Goal: Information Seeking & Learning: Check status

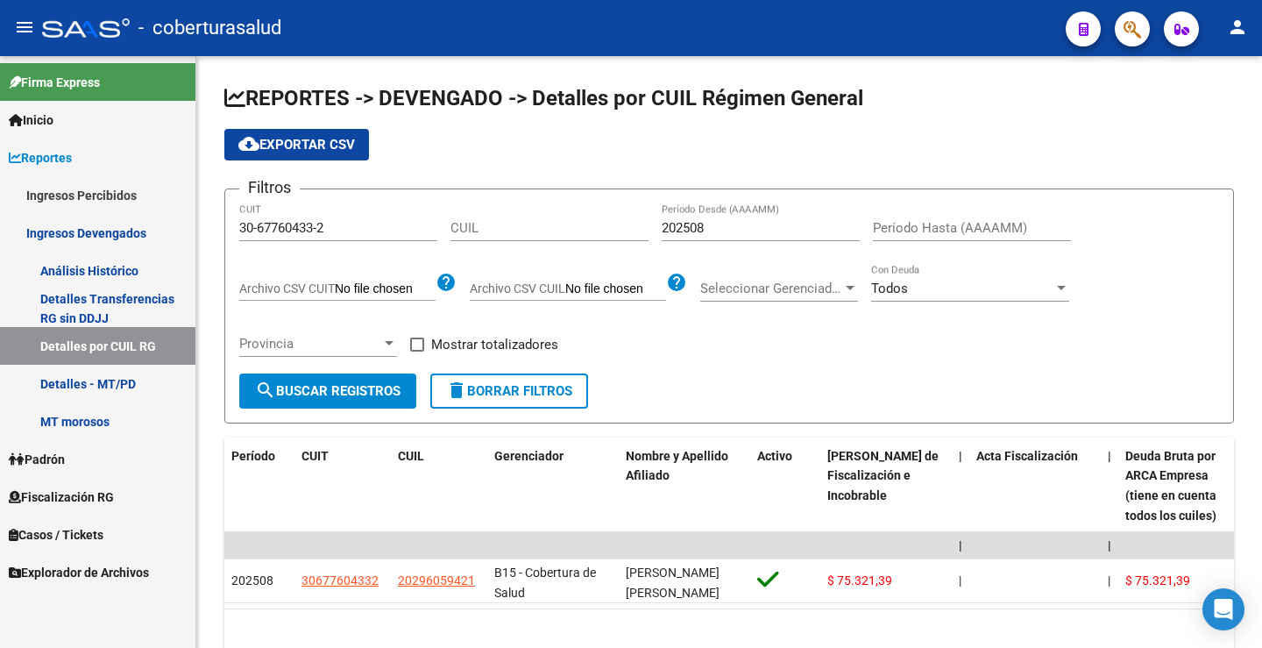
drag, startPoint x: 0, startPoint y: 0, endPoint x: 169, endPoint y: 238, distance: 292.3
click at [169, 236] on mat-sidenav-container "Firma Express Inicio Calendario SSS Instructivos Contacto OS Reportes Ingresos …" at bounding box center [631, 352] width 1262 height 592
paste input "3-71401575-9"
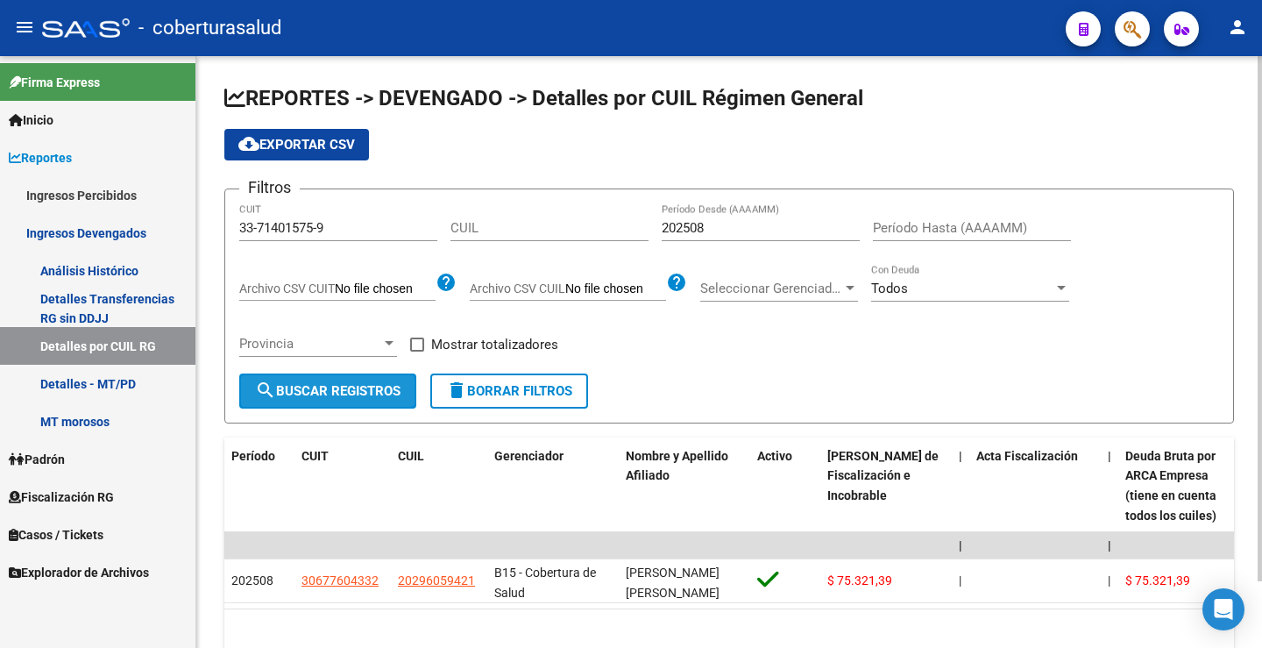
click at [337, 398] on span "search Buscar Registros" at bounding box center [327, 391] width 145 height 16
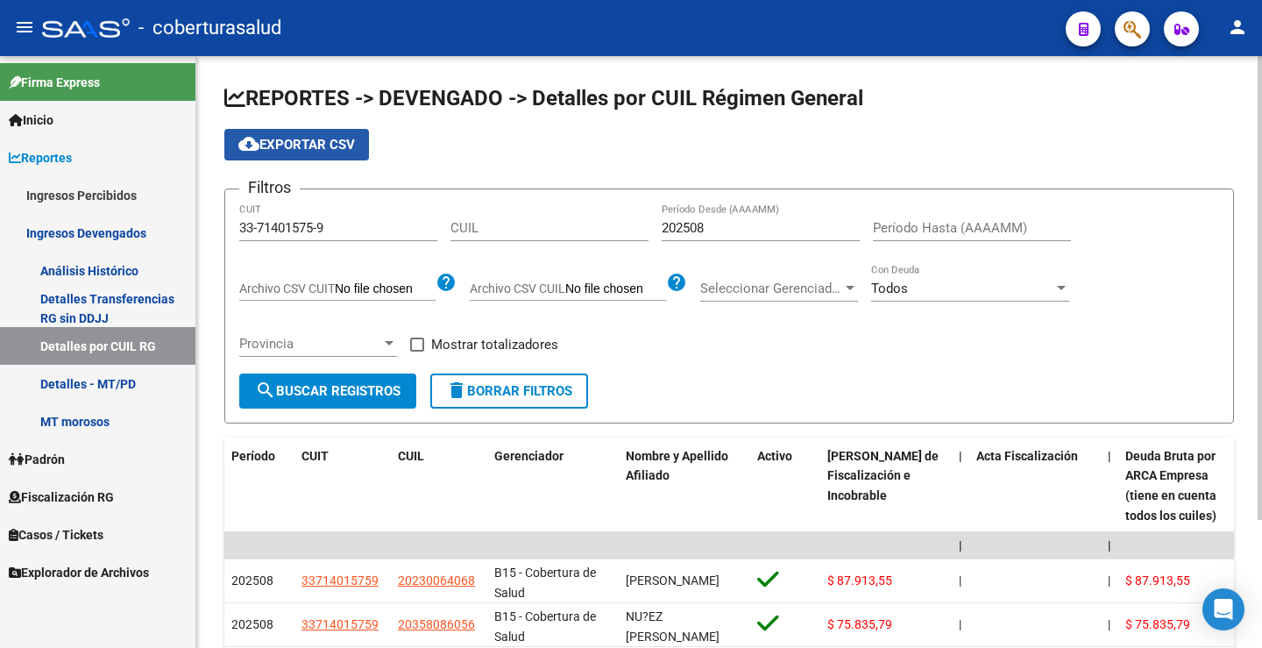
click at [329, 153] on button "cloud_download Exportar CSV" at bounding box center [296, 145] width 145 height 32
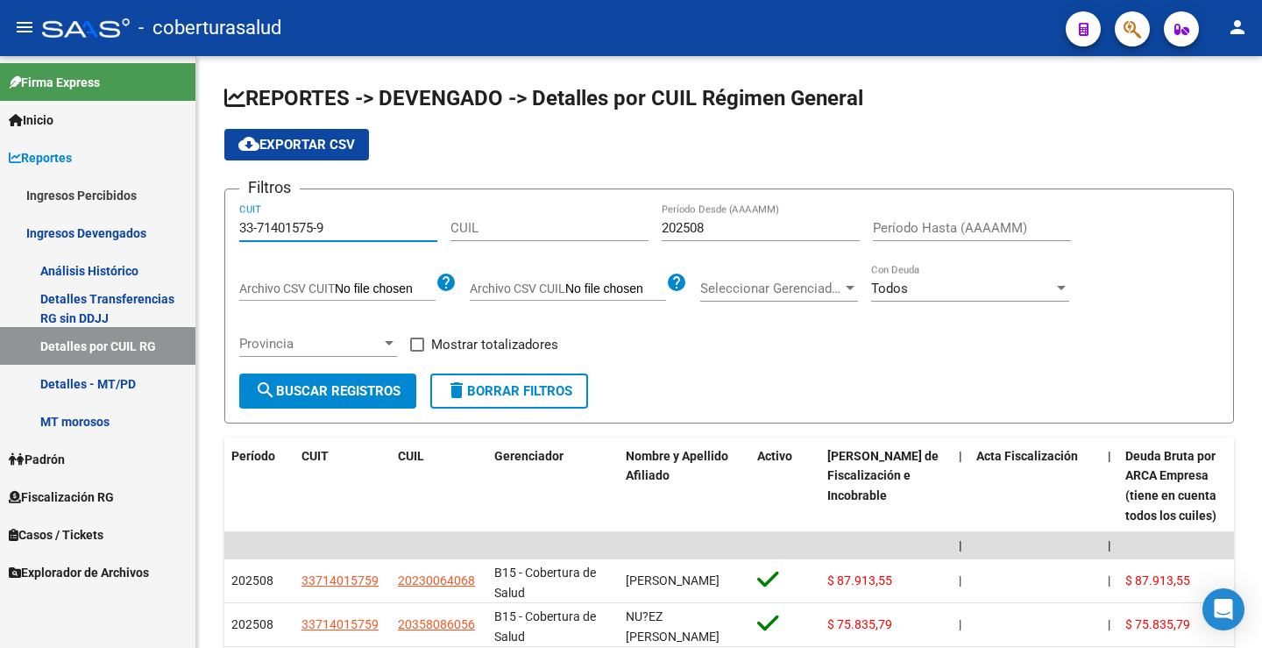
drag, startPoint x: 352, startPoint y: 235, endPoint x: 116, endPoint y: 220, distance: 237.1
click at [115, 217] on mat-sidenav-container "Firma Express Inicio Calendario SSS Instructivos Contacto OS Reportes Ingresos …" at bounding box center [631, 352] width 1262 height 592
paste input "27-24697429-8"
type input "27-24697429-8"
click at [351, 386] on span "search Buscar Registros" at bounding box center [327, 391] width 145 height 16
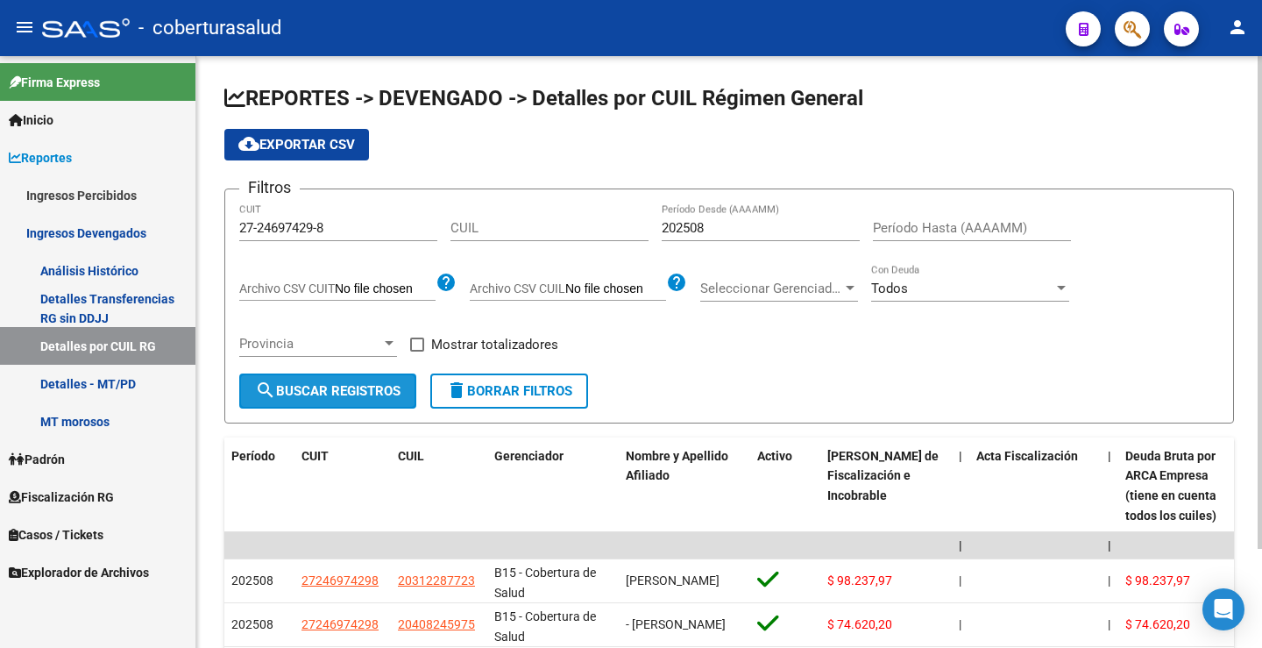
drag, startPoint x: 324, startPoint y: 387, endPoint x: 360, endPoint y: 372, distance: 38.9
click at [325, 387] on span "search Buscar Registros" at bounding box center [327, 391] width 145 height 16
click at [366, 382] on button "search Buscar Registros" at bounding box center [327, 390] width 177 height 35
drag, startPoint x: 316, startPoint y: 145, endPoint x: 356, endPoint y: 145, distance: 40.3
click at [316, 145] on span "cloud_download Exportar CSV" at bounding box center [296, 145] width 117 height 16
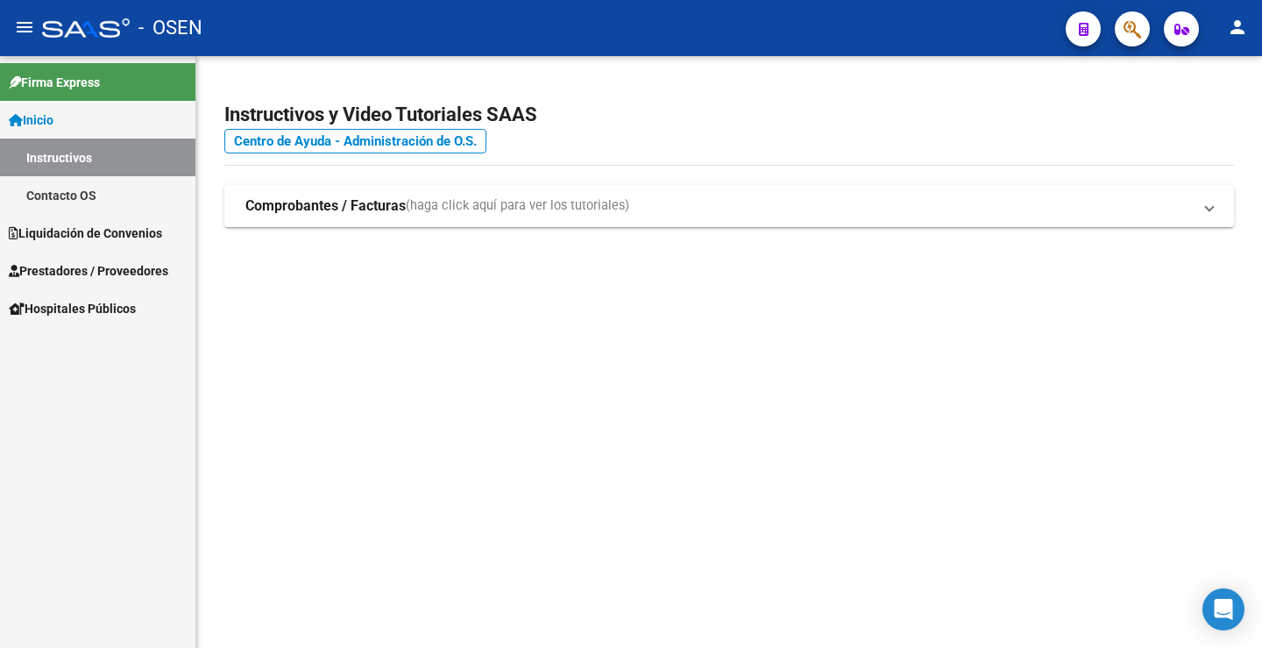
click at [52, 158] on link "Instructivos" at bounding box center [97, 157] width 195 height 38
click at [48, 117] on span "Inicio" at bounding box center [31, 119] width 45 height 19
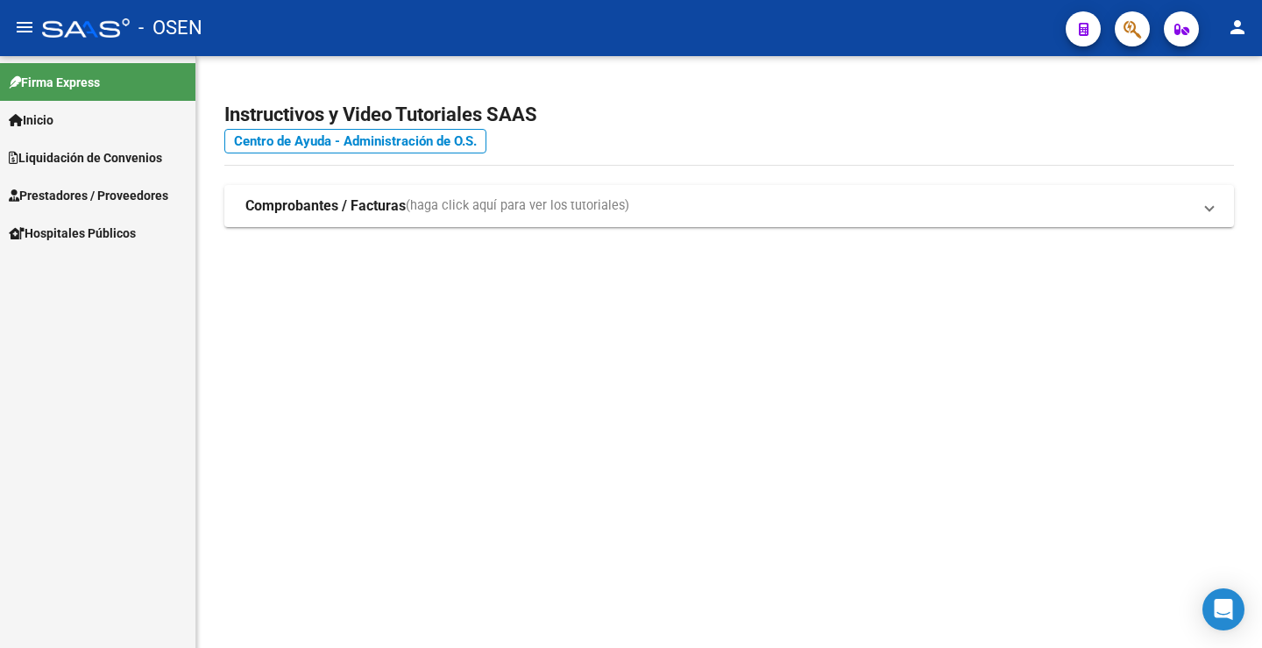
click at [48, 117] on span "Inicio" at bounding box center [31, 119] width 45 height 19
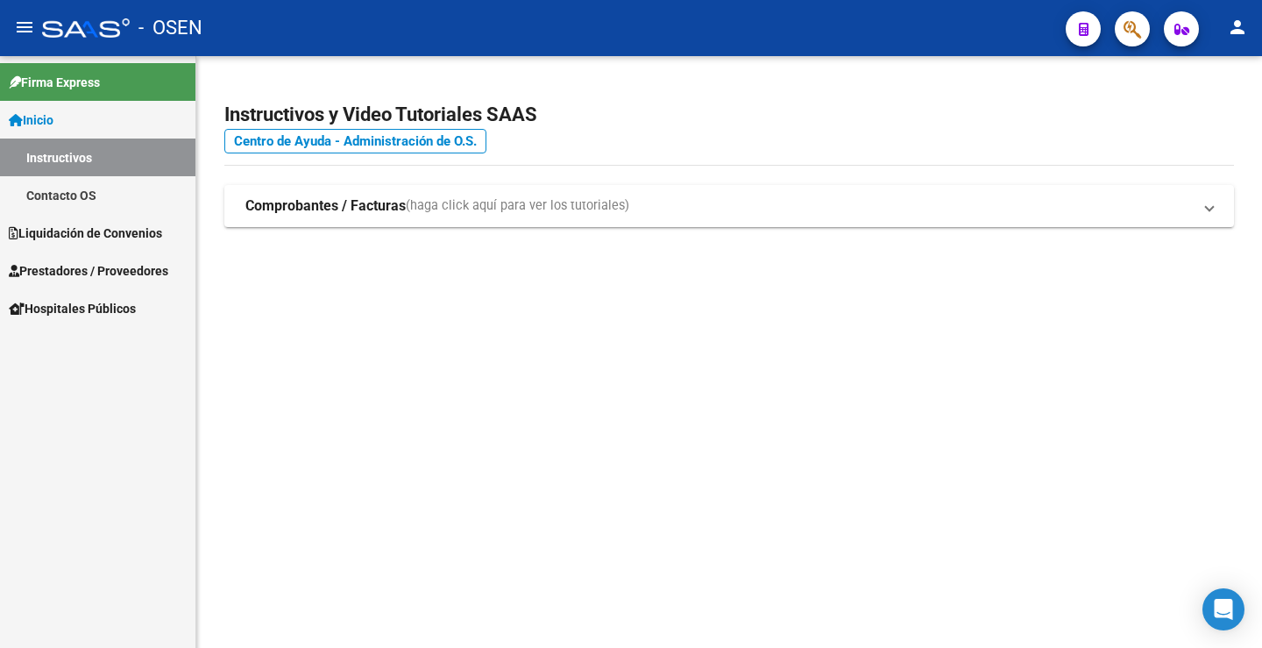
click at [79, 236] on span "Liquidación de Convenios" at bounding box center [85, 232] width 153 height 19
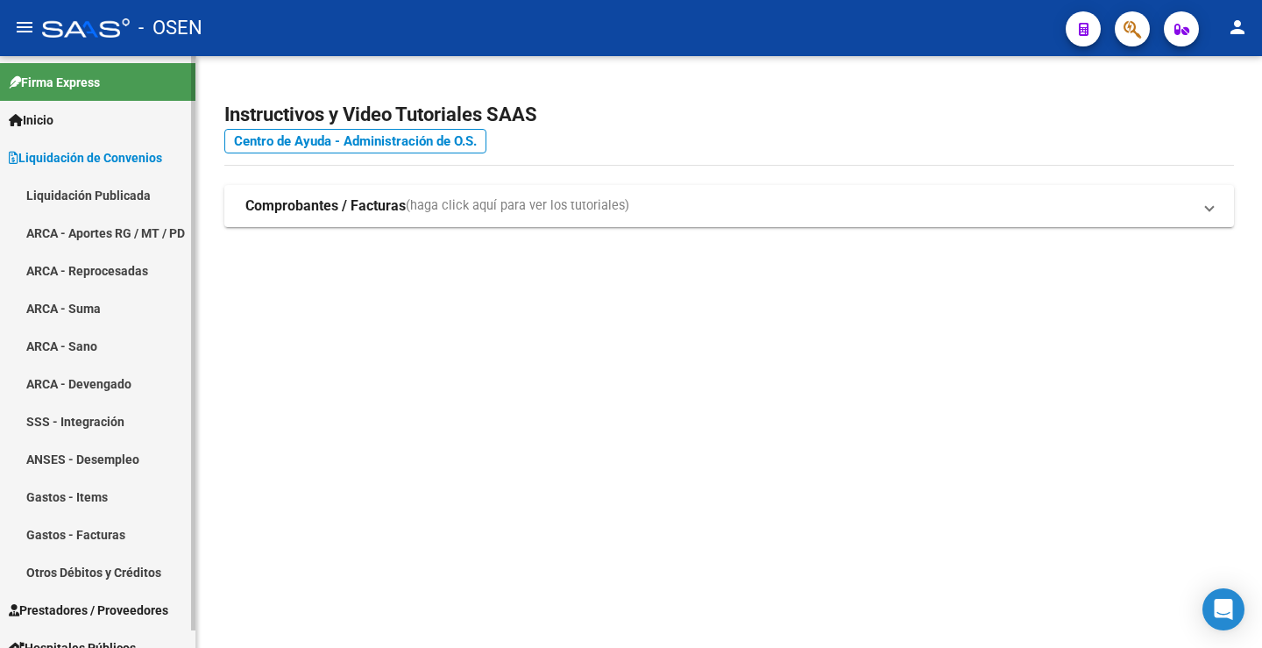
click at [115, 387] on link "ARCA - Devengado" at bounding box center [97, 384] width 195 height 38
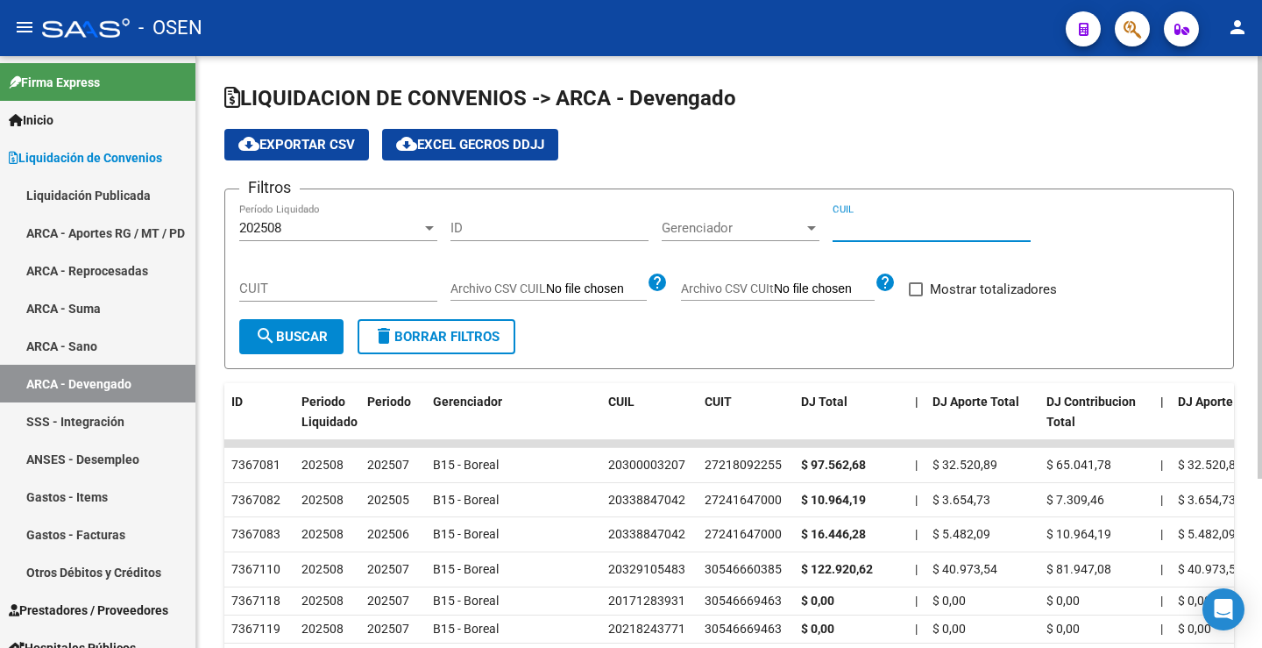
click at [869, 226] on input "CUIL" at bounding box center [932, 228] width 198 height 16
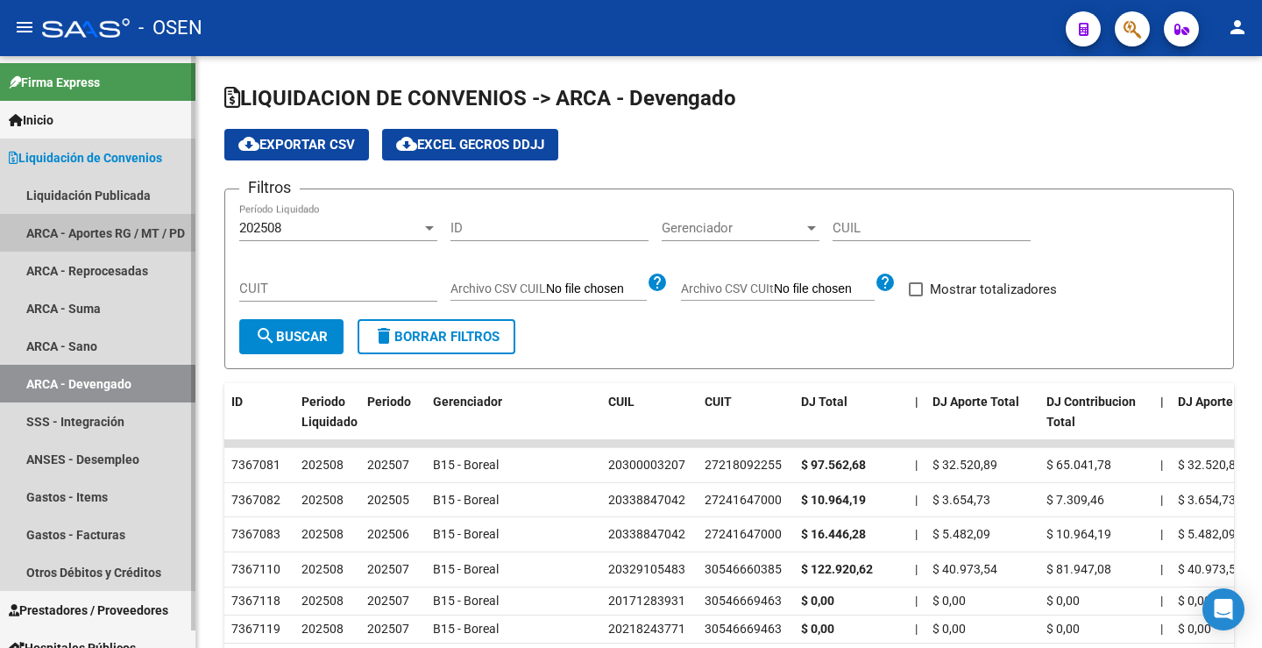
click at [114, 224] on link "ARCA - Aportes RG / MT / PD" at bounding box center [97, 233] width 195 height 38
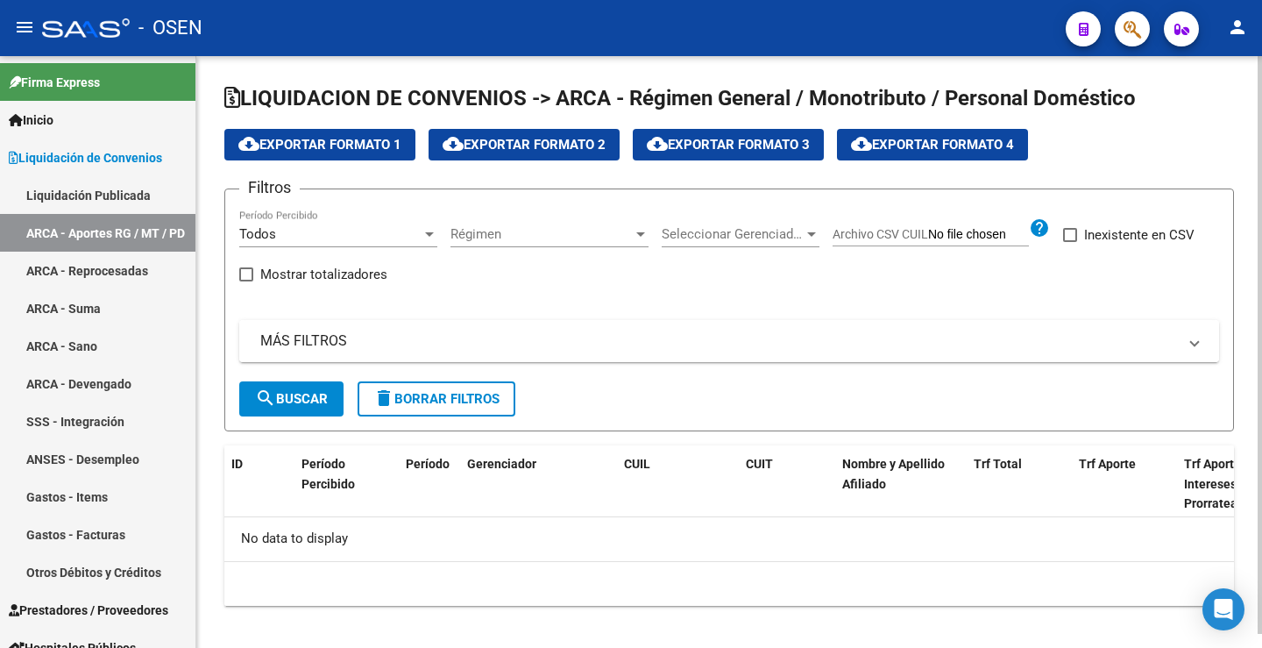
click at [265, 345] on mat-panel-title "MÁS FILTROS" at bounding box center [718, 340] width 917 height 19
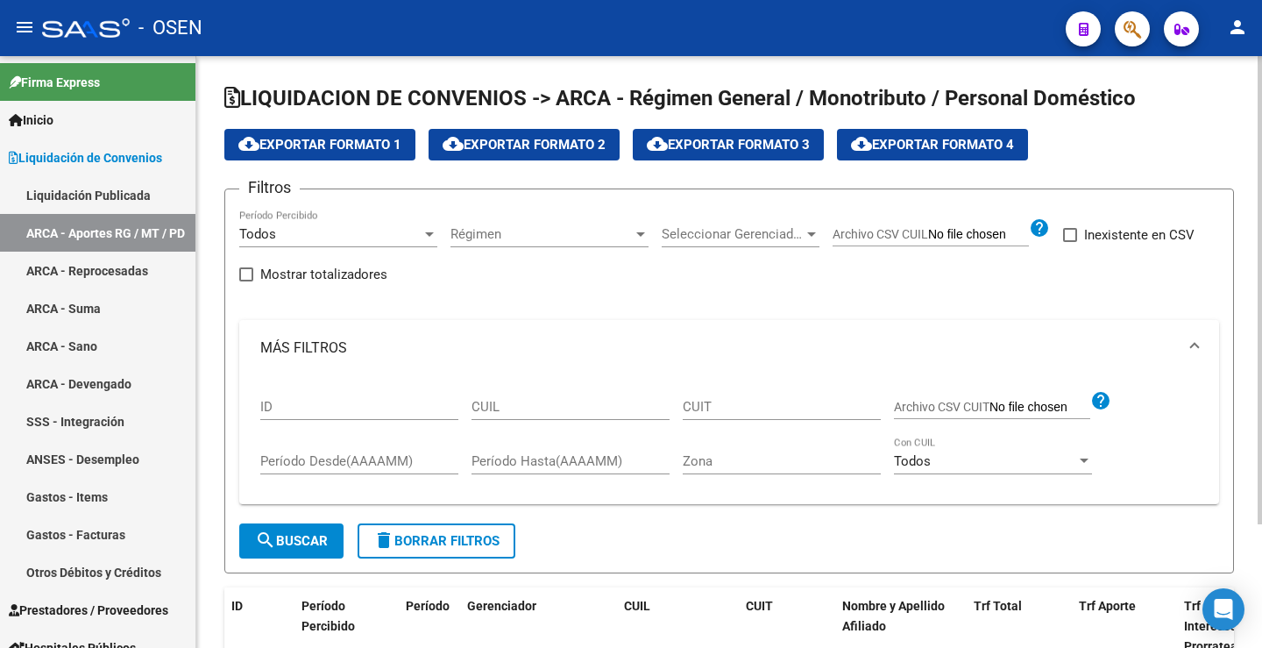
click at [535, 409] on input "CUIL" at bounding box center [571, 407] width 198 height 16
drag, startPoint x: 535, startPoint y: 409, endPoint x: 812, endPoint y: 412, distance: 277.0
click at [825, 415] on div "CUIT" at bounding box center [782, 401] width 198 height 38
paste input "27-24697429-8"
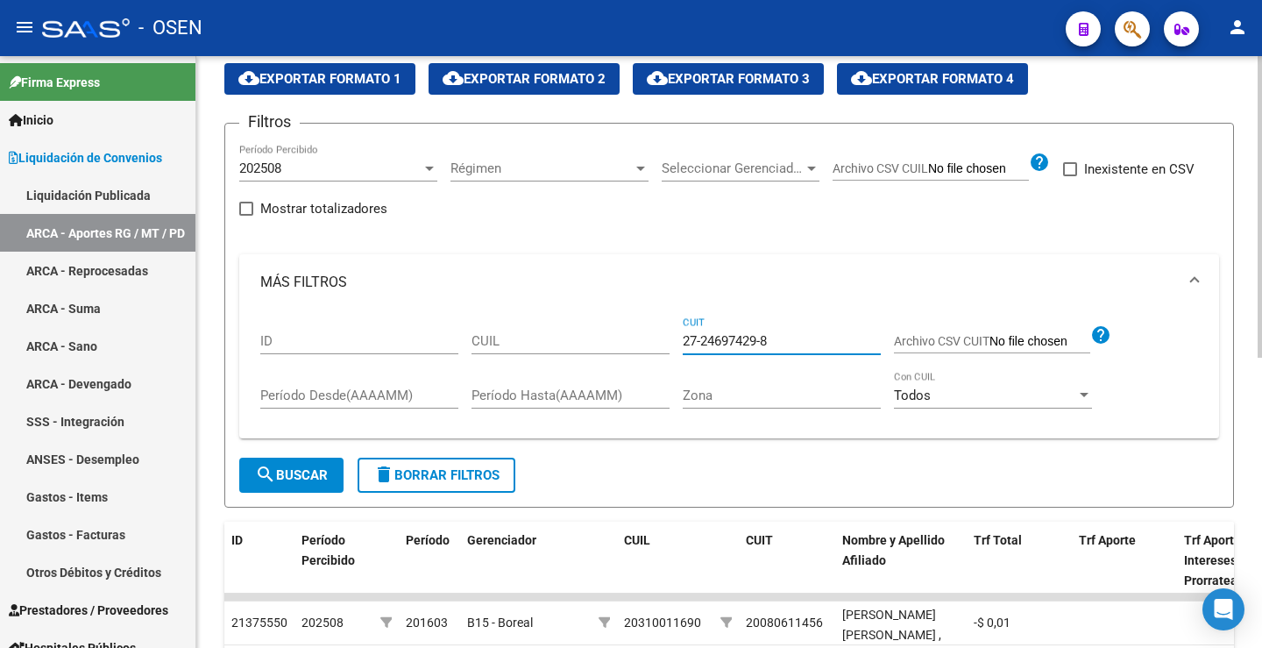
scroll to position [88, 0]
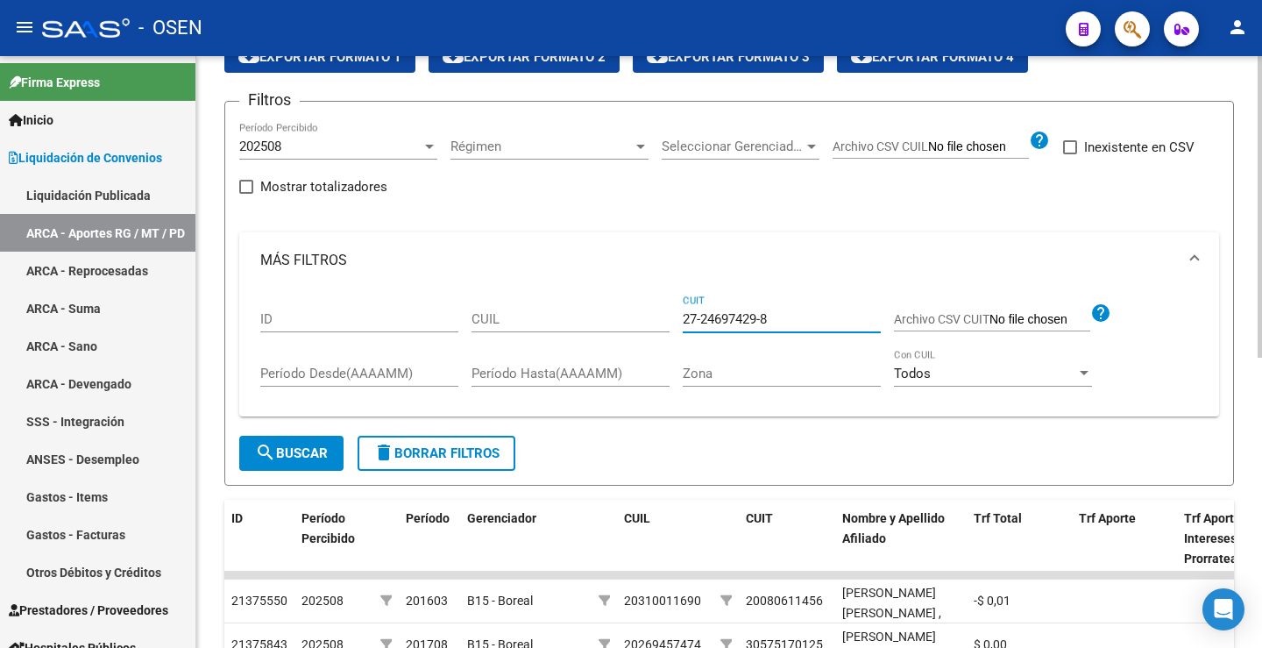
type input "27-24697429-8"
click at [299, 457] on span "search Buscar" at bounding box center [291, 453] width 73 height 16
